Goal: Task Accomplishment & Management: Use online tool/utility

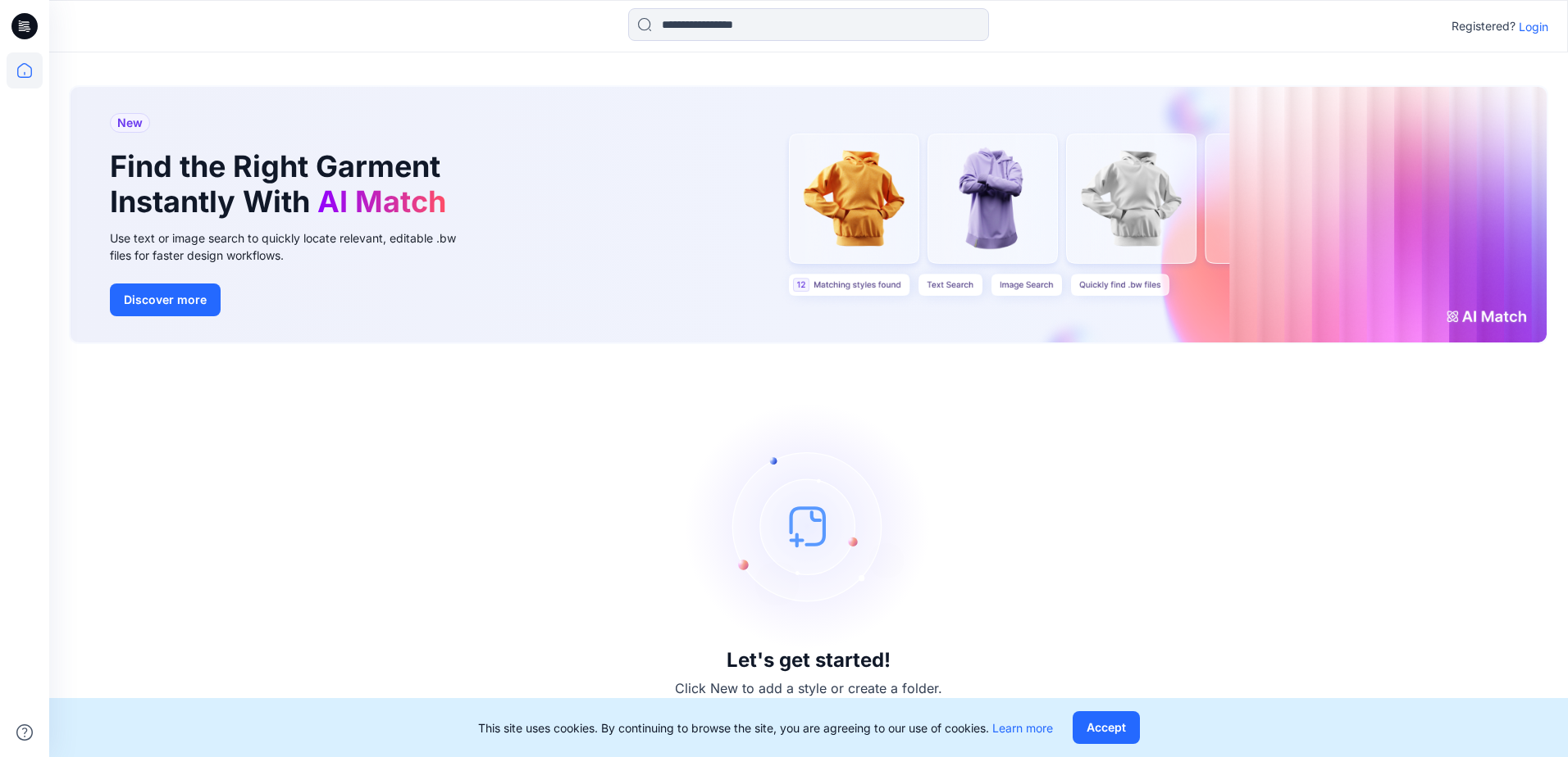
click at [1525, 27] on p "Login" at bounding box center [1533, 26] width 30 height 17
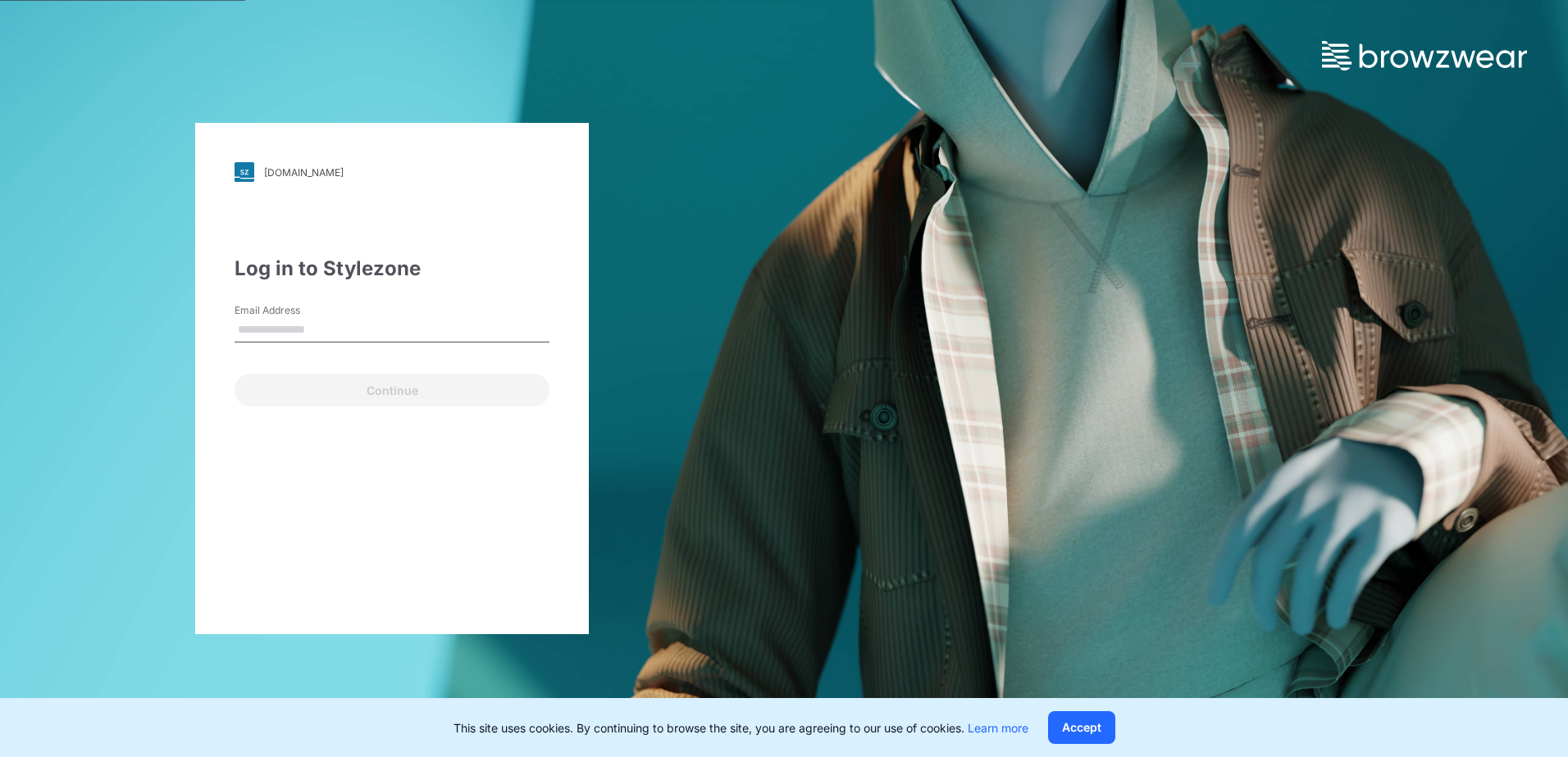
click at [281, 335] on input "Email Address" at bounding box center [392, 330] width 315 height 24
type input "**********"
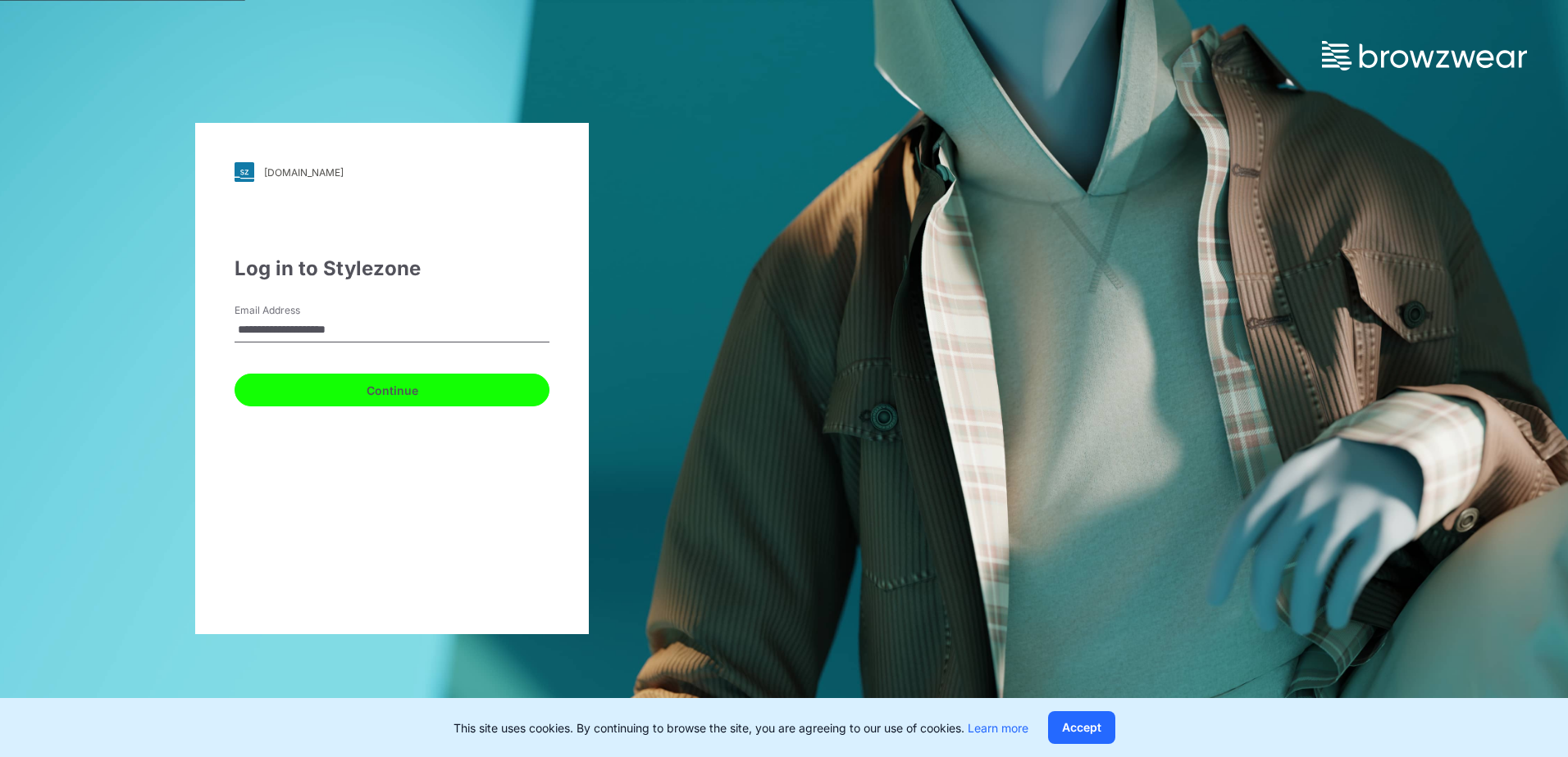
click at [313, 388] on button "Continue" at bounding box center [392, 390] width 315 height 33
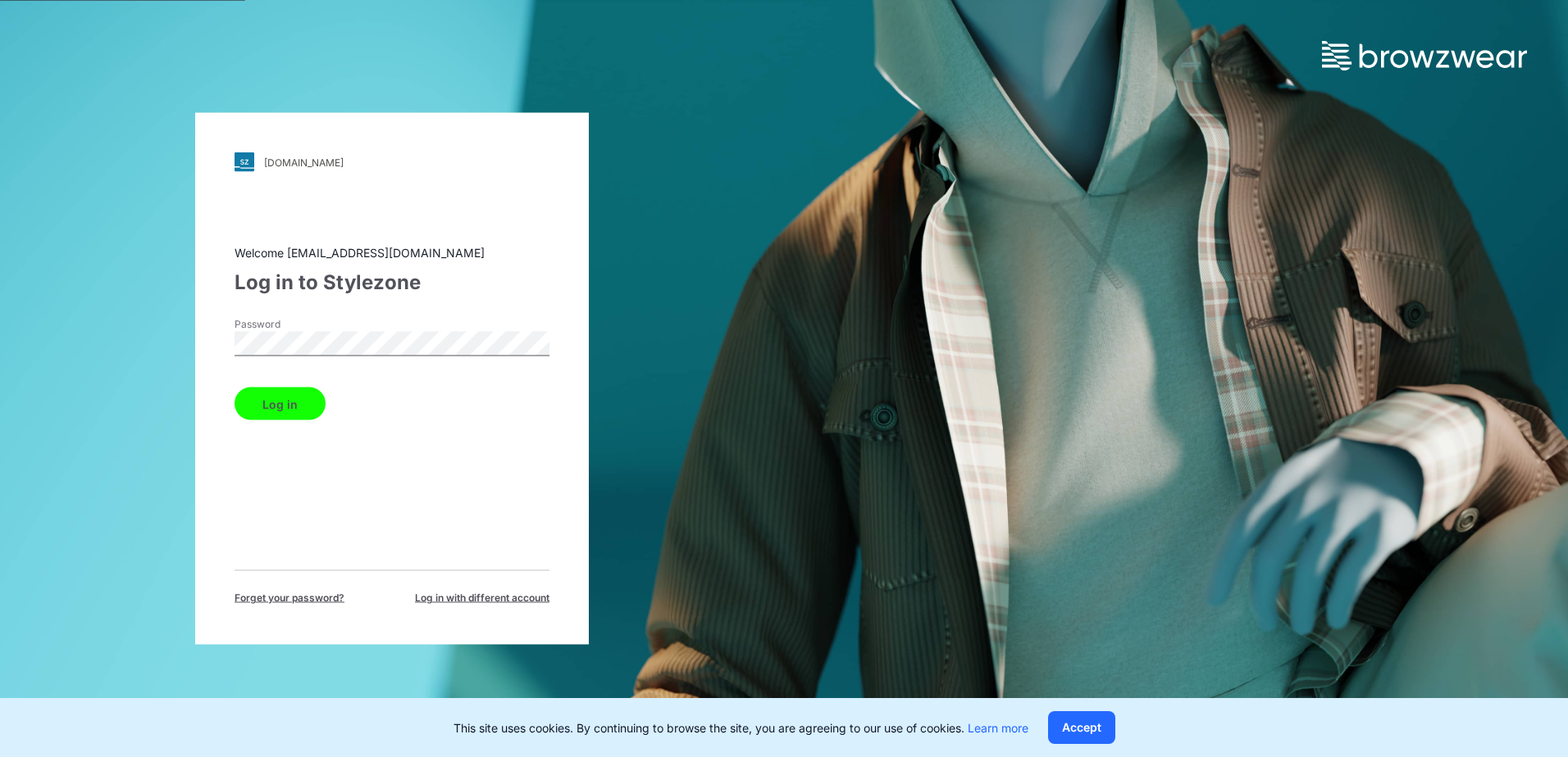
click at [273, 413] on button "Log in" at bounding box center [280, 404] width 91 height 33
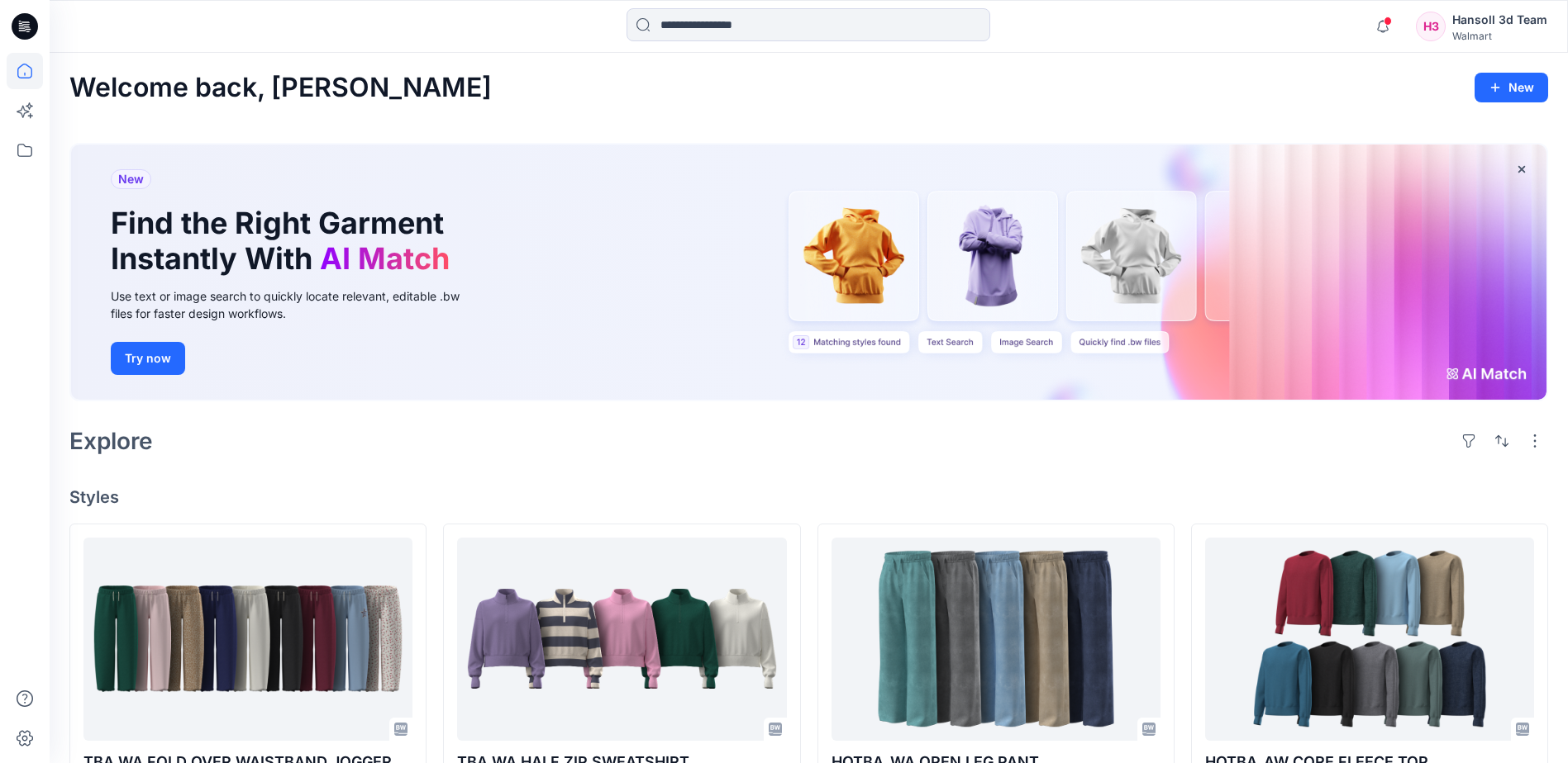
drag, startPoint x: 605, startPoint y: 466, endPoint x: 731, endPoint y: 405, distance: 140.0
click at [626, 457] on div "Welcome back, Hansoll New New Find the Right Garment Instantly With AI Match Us…" at bounding box center [808, 776] width 1519 height 1446
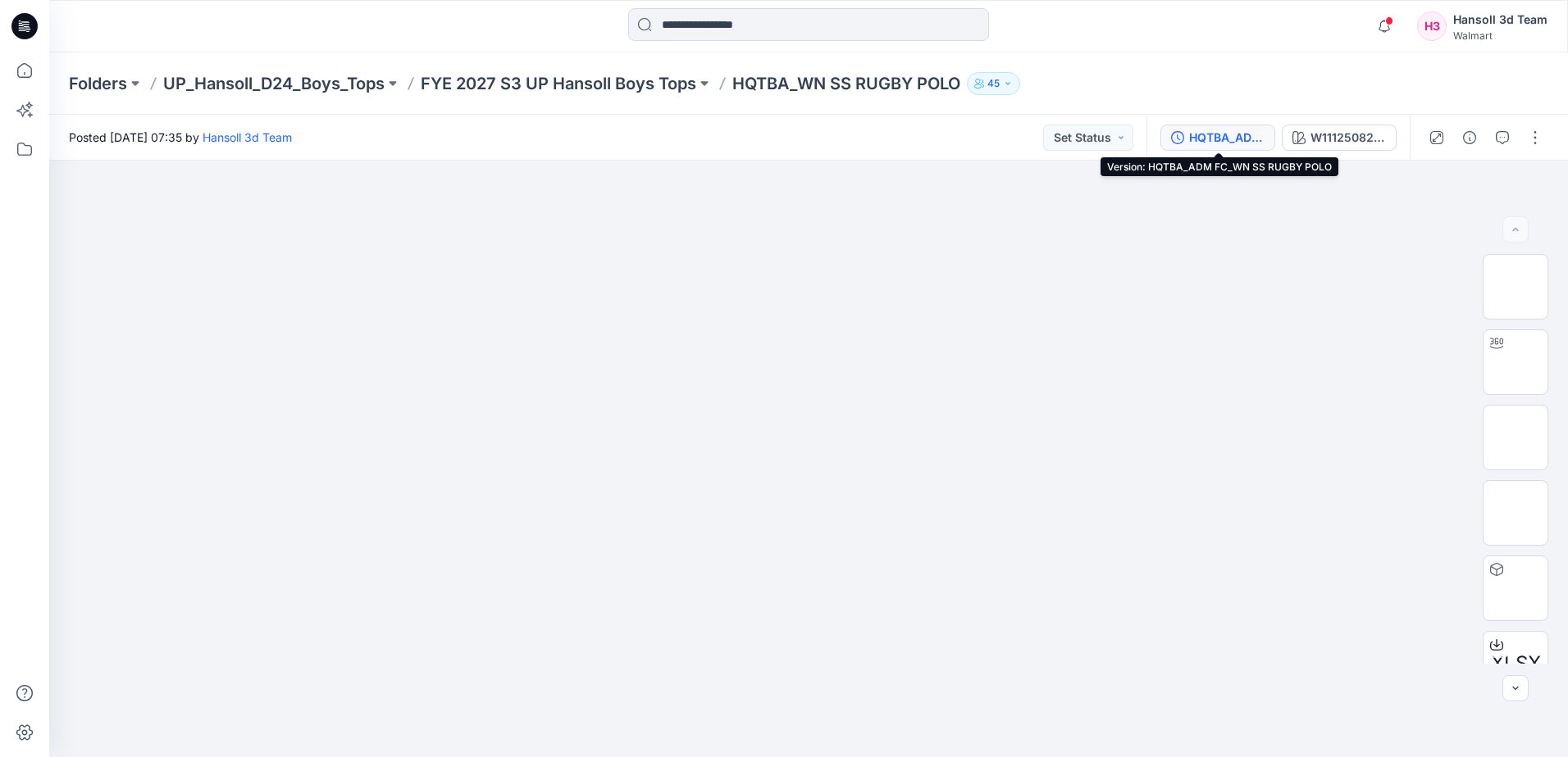
click at [1208, 139] on div "HQTBA_ADM FC_WN SS RUGBY POLO" at bounding box center [1227, 138] width 75 height 18
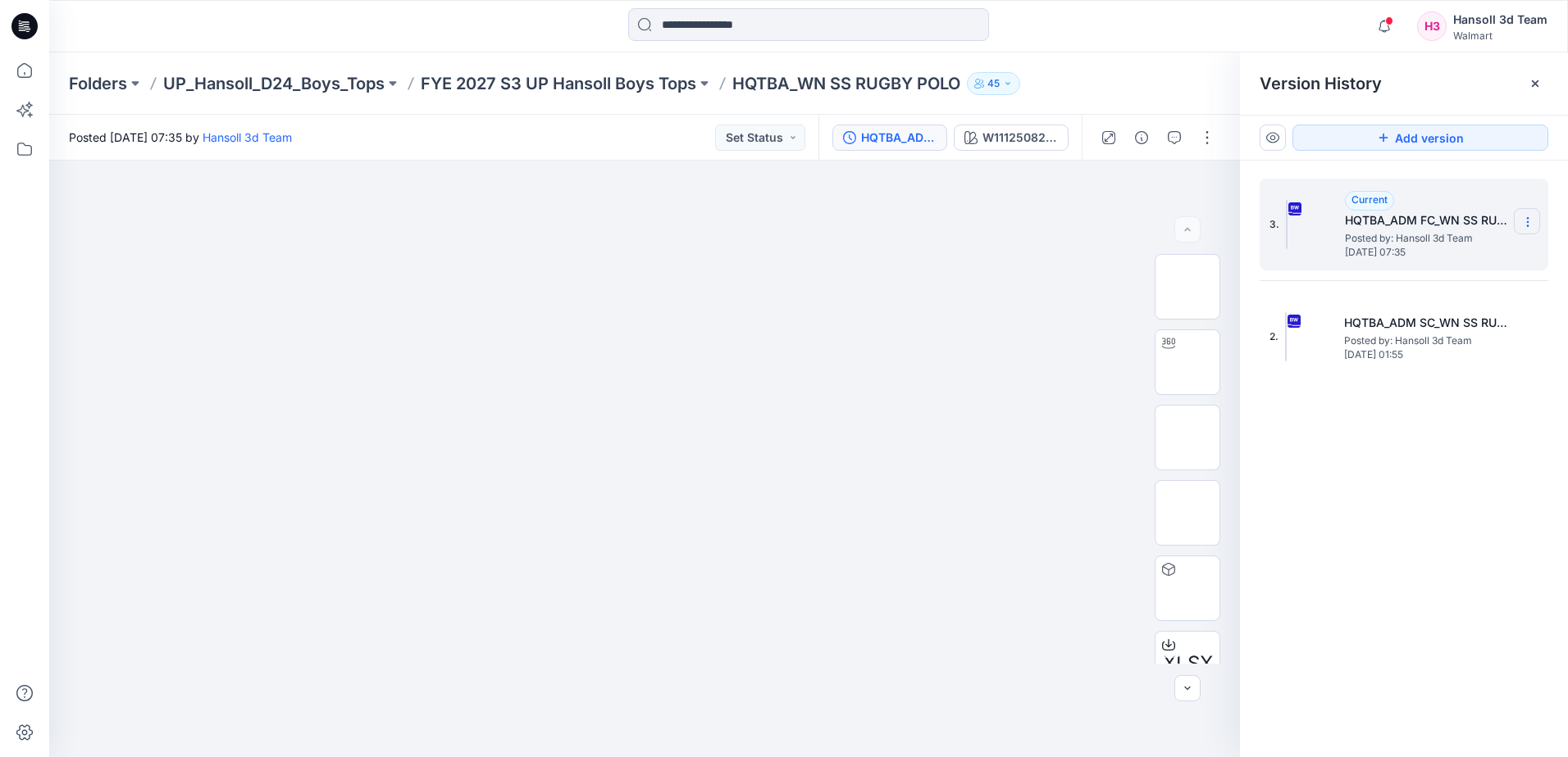
click at [1526, 221] on icon at bounding box center [1527, 222] width 13 height 13
drag, startPoint x: 1515, startPoint y: 485, endPoint x: 1514, endPoint y: 472, distance: 13.0
click at [1515, 485] on div "3. Current HQTBA_ADM FC_WN SS RUGBY POLO Posted by: Hansoll 3d Team Tuesday, Se…" at bounding box center [1404, 470] width 328 height 620
click at [1526, 228] on icon at bounding box center [1527, 222] width 13 height 13
click at [137, 298] on div at bounding box center [644, 458] width 1190 height 597
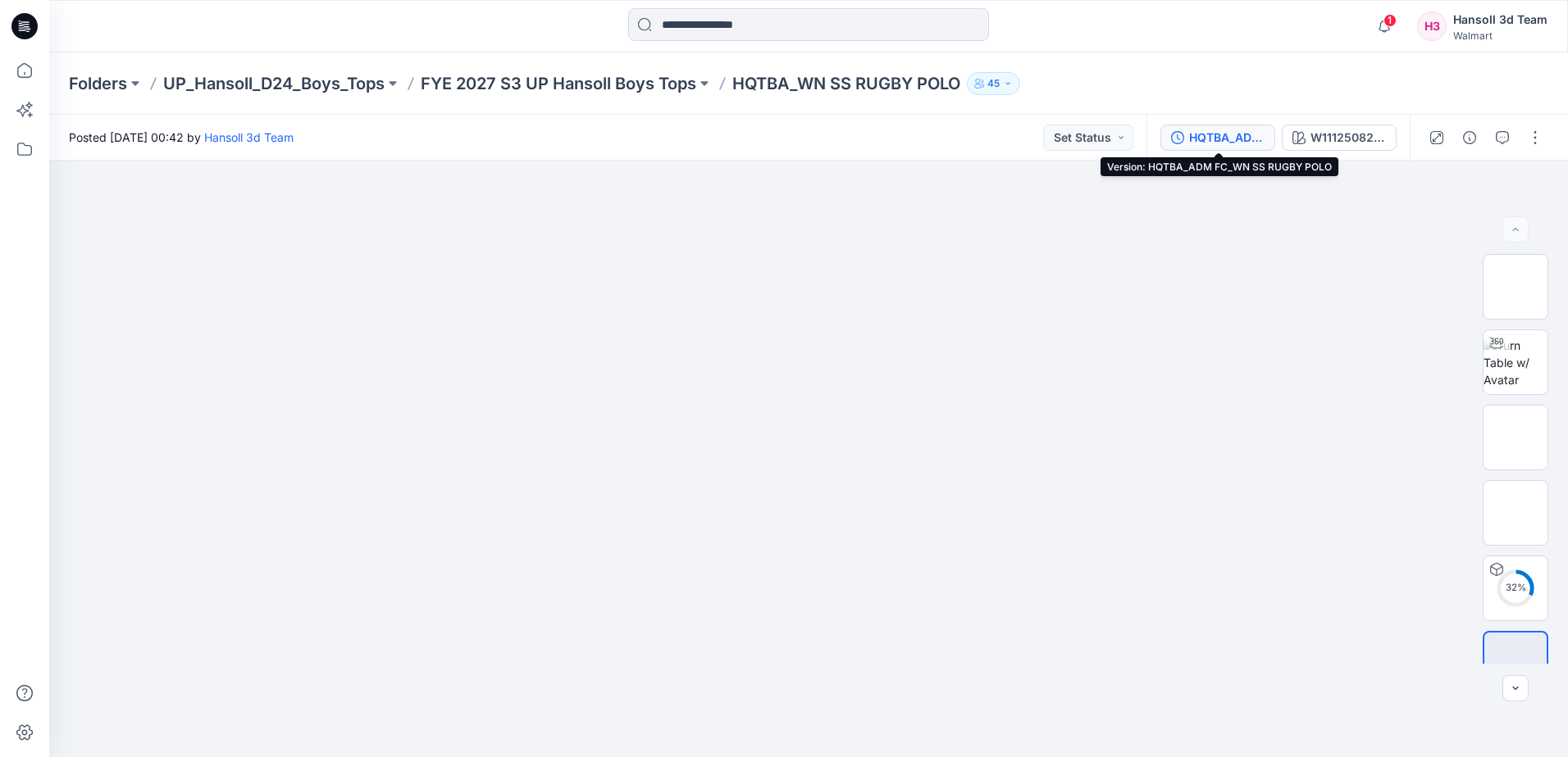
click at [1209, 135] on div "HQTBA_ADM FC_WN SS RUGBY POLO" at bounding box center [1227, 138] width 75 height 18
